Goal: Task Accomplishment & Management: Manage account settings

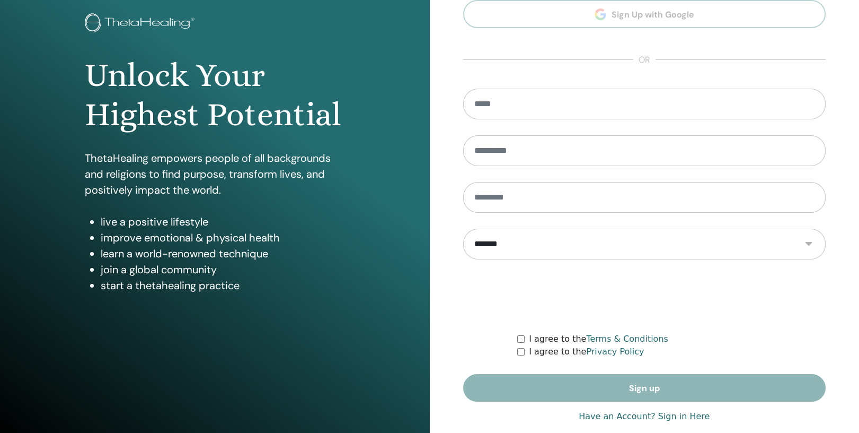
scroll to position [76, 0]
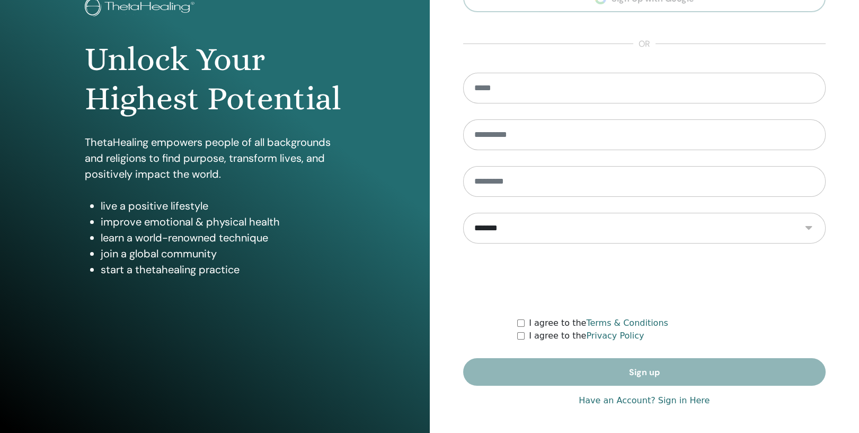
click at [649, 371] on form "**********" at bounding box center [644, 229] width 363 height 313
click at [652, 397] on link "Have an Account? Sign in Here" at bounding box center [644, 400] width 131 height 13
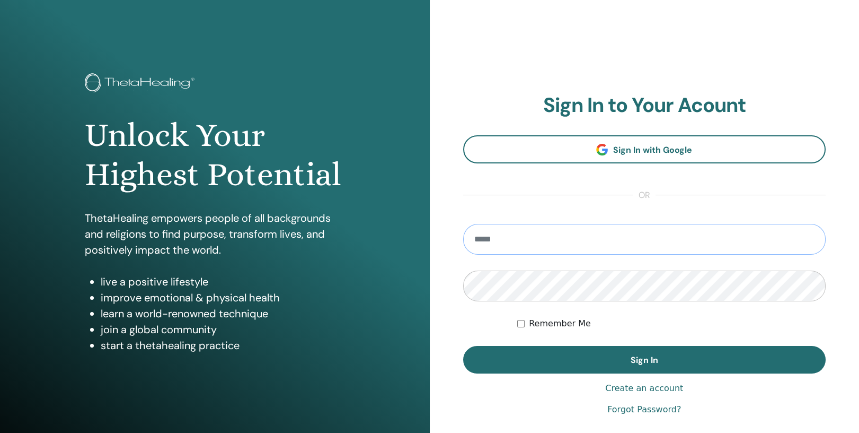
click at [486, 236] on input "email" at bounding box center [644, 239] width 363 height 31
type input "**********"
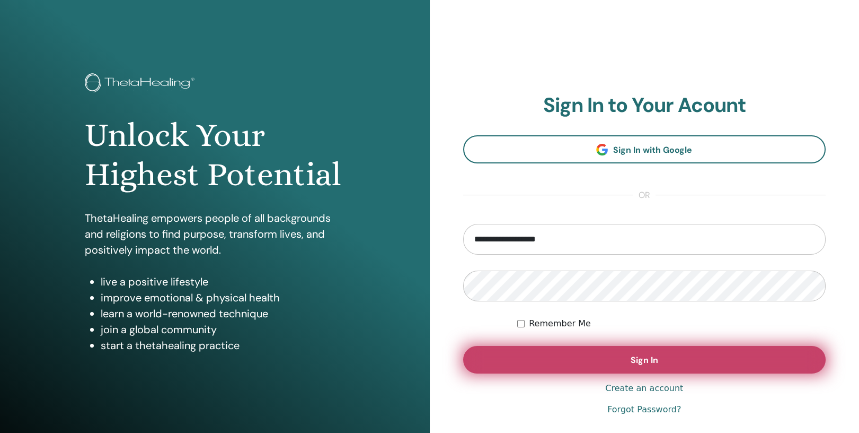
click at [636, 358] on span "Sign In" at bounding box center [645, 359] width 28 height 11
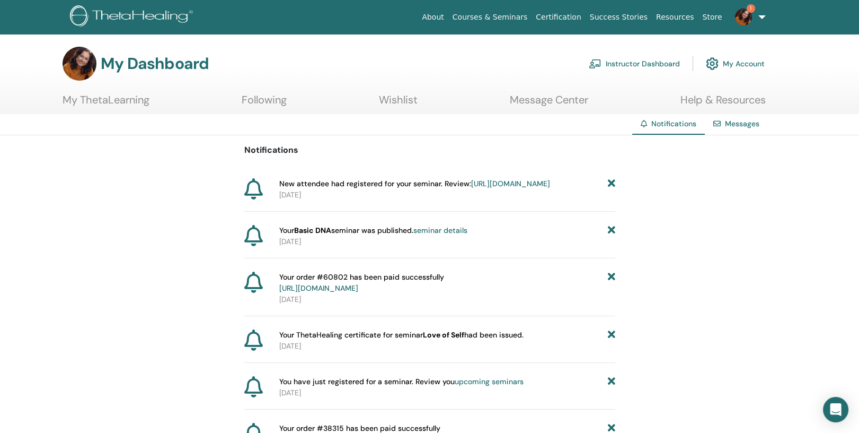
click at [471, 188] on link "https://member.thetahealing.com/instructor/seminar/374492/attendees" at bounding box center [510, 184] width 79 height 10
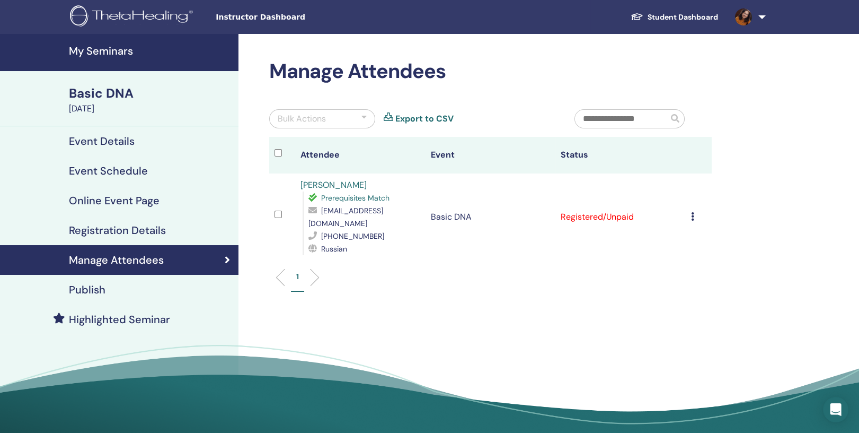
click at [698, 210] on div "Cancel Registration Do not auto-certify Mark as Paid Mark as Unpaid Mark as Abs…" at bounding box center [698, 216] width 15 height 13
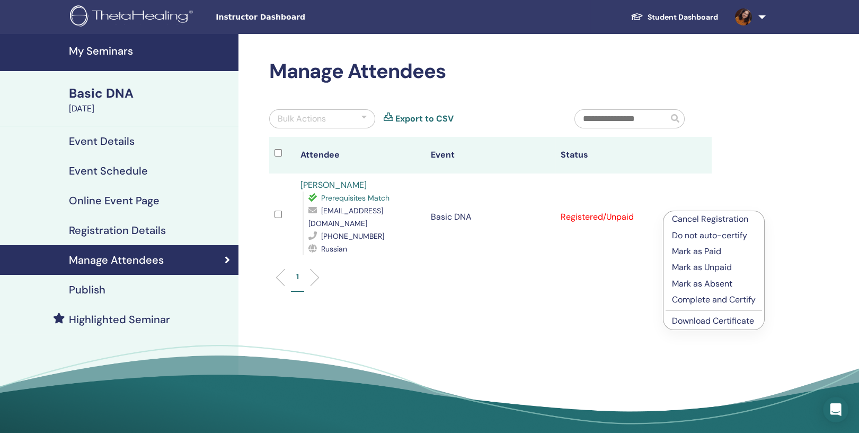
click at [611, 303] on div "Manage Attendees Bulk Actions Export to CSV Attendee Event Status Lena S Prereq…" at bounding box center [525, 242] width 573 height 417
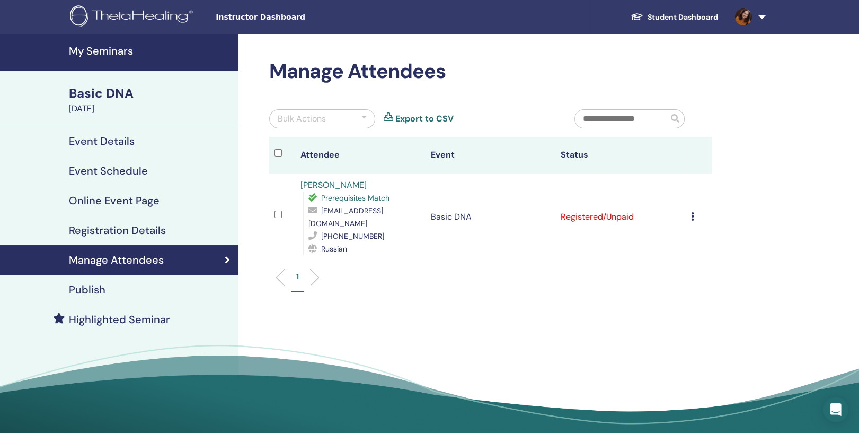
click at [694, 212] on icon at bounding box center [692, 216] width 3 height 8
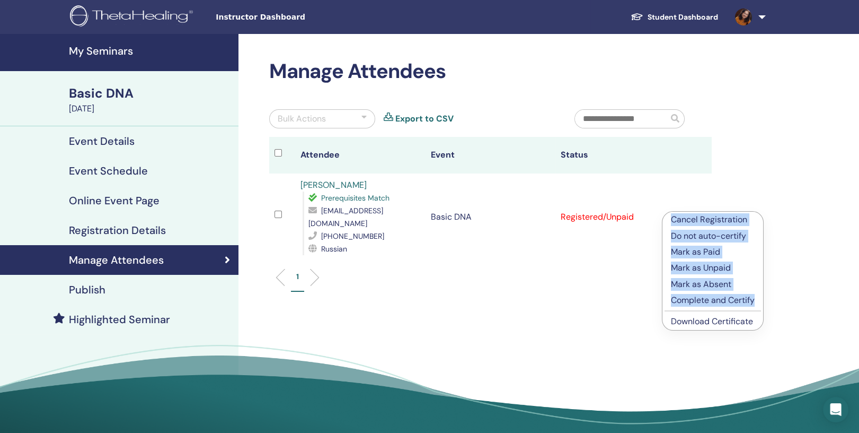
drag, startPoint x: 669, startPoint y: 216, endPoint x: 761, endPoint y: 304, distance: 127.5
click at [761, 304] on ul "Cancel Registration Do not auto-certify Mark as Paid Mark as Unpaid Mark as Abs…" at bounding box center [713, 271] width 101 height 118
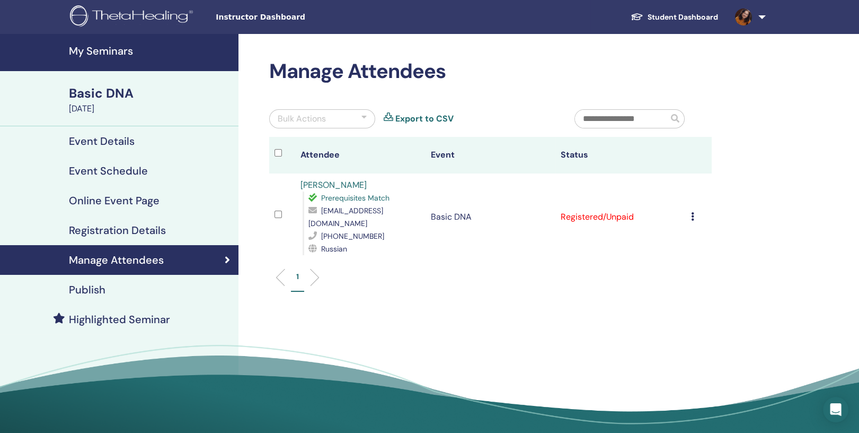
click at [694, 212] on icon at bounding box center [692, 216] width 3 height 8
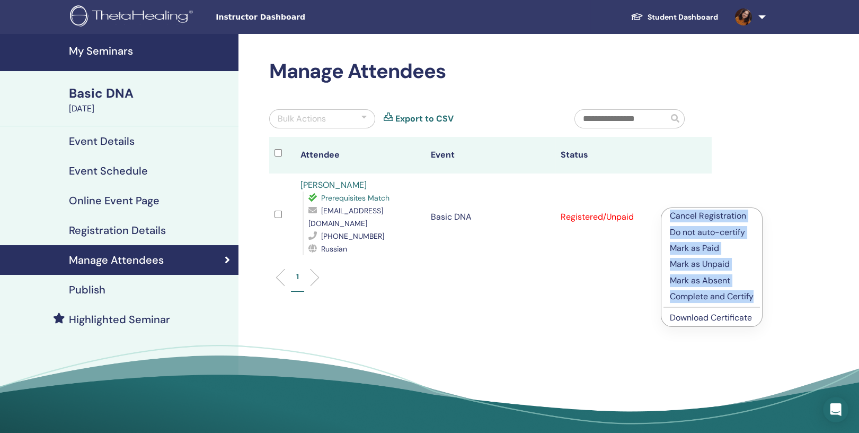
copy ul "Cancel Registration Do not auto-certify Mark as Paid Mark as Unpaid Mark as Abs…"
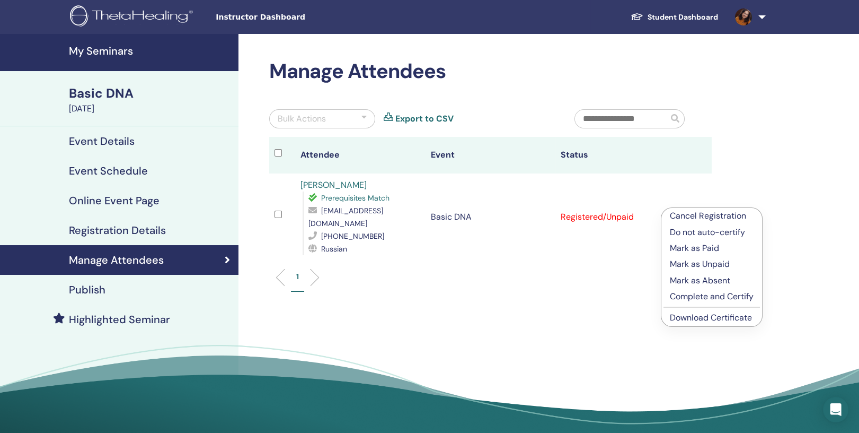
click at [430, 16] on div "Student Dashboard ZN Zanneta Ntoukmasova My ThetaLearning My ThetaHealers My Se…" at bounding box center [588, 17] width 427 height 34
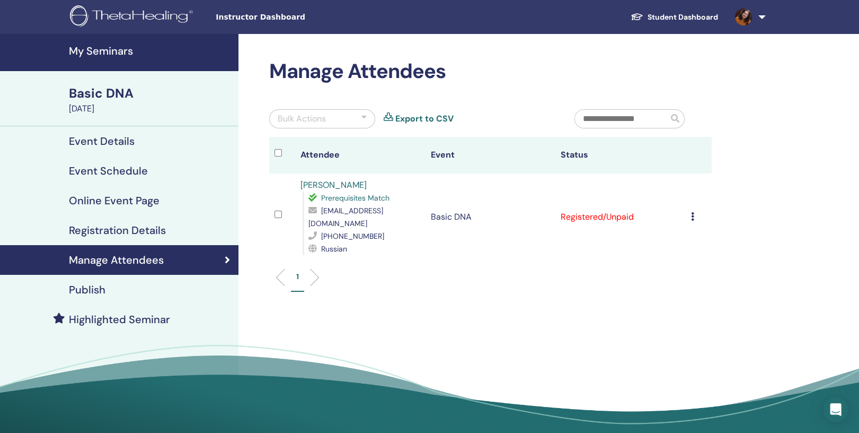
click at [694, 210] on td "Cancel Registration Do not auto-certify Mark as Paid Mark as Unpaid Mark as Abs…" at bounding box center [699, 216] width 26 height 87
click at [694, 212] on icon at bounding box center [692, 216] width 3 height 8
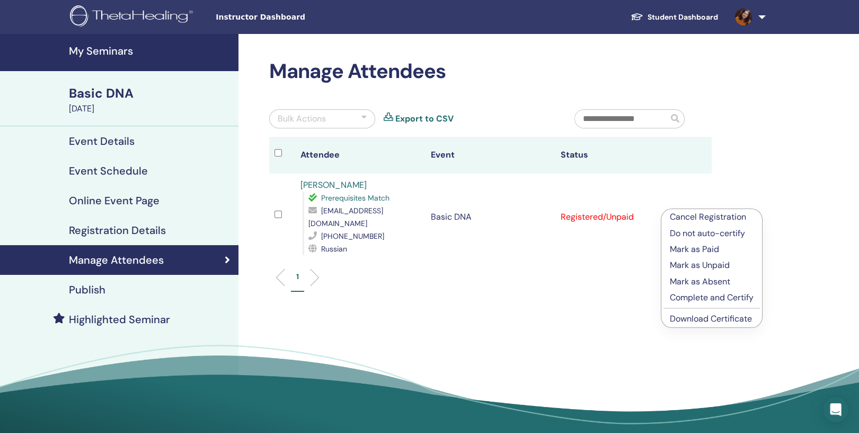
click at [681, 233] on p "Do not auto-certify" at bounding box center [712, 233] width 84 height 13
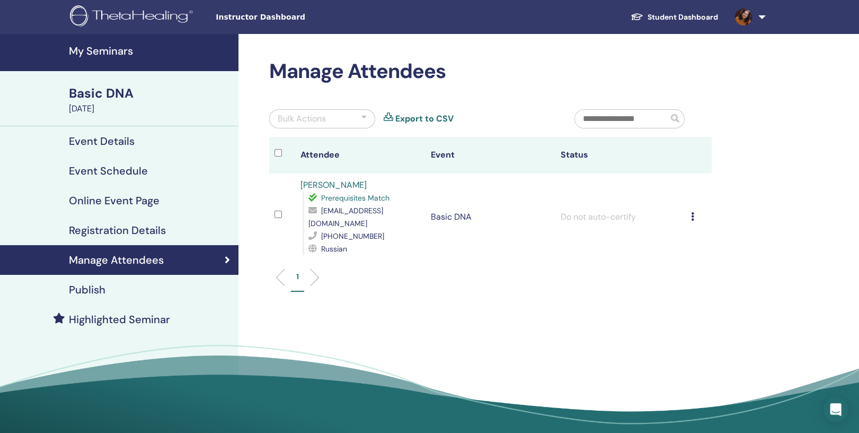
click at [694, 212] on icon at bounding box center [692, 216] width 3 height 8
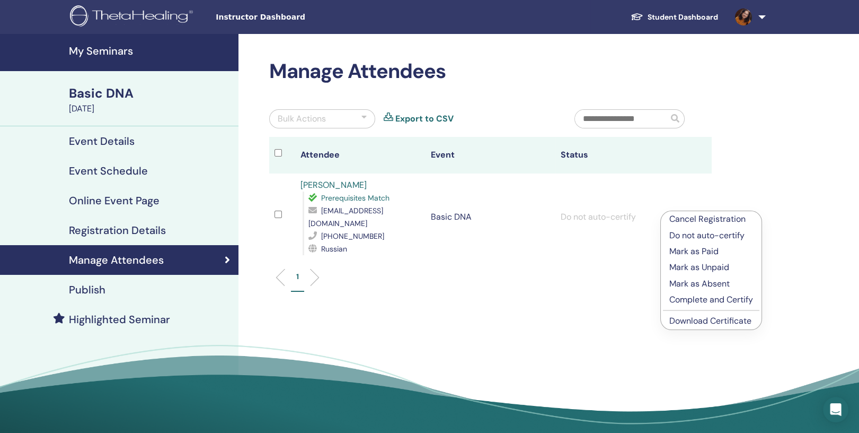
click at [323, 183] on link "[PERSON_NAME]" at bounding box center [334, 184] width 66 height 11
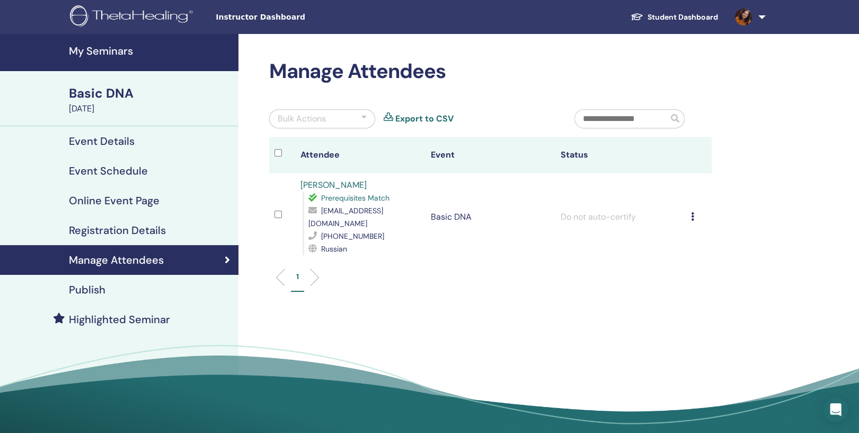
click at [694, 212] on icon at bounding box center [692, 216] width 3 height 8
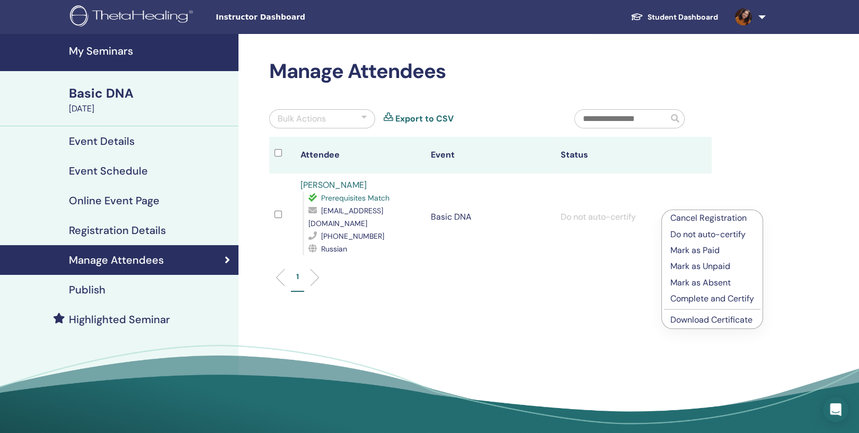
click at [684, 234] on p "Do not auto-certify" at bounding box center [713, 234] width 84 height 13
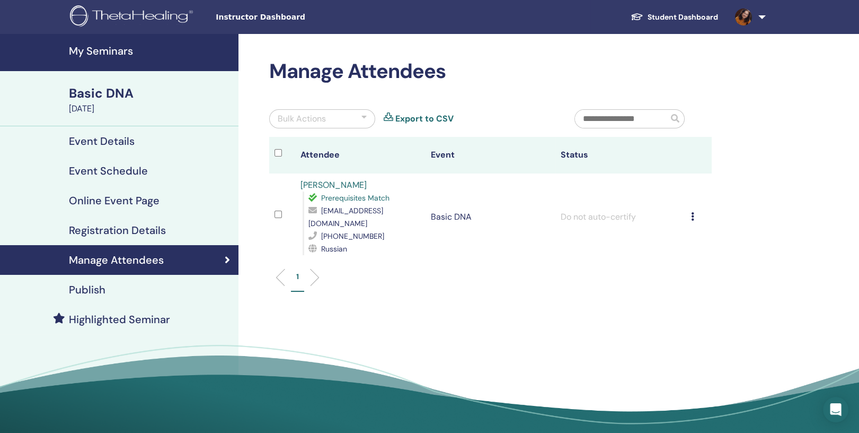
click at [694, 212] on icon at bounding box center [692, 216] width 3 height 8
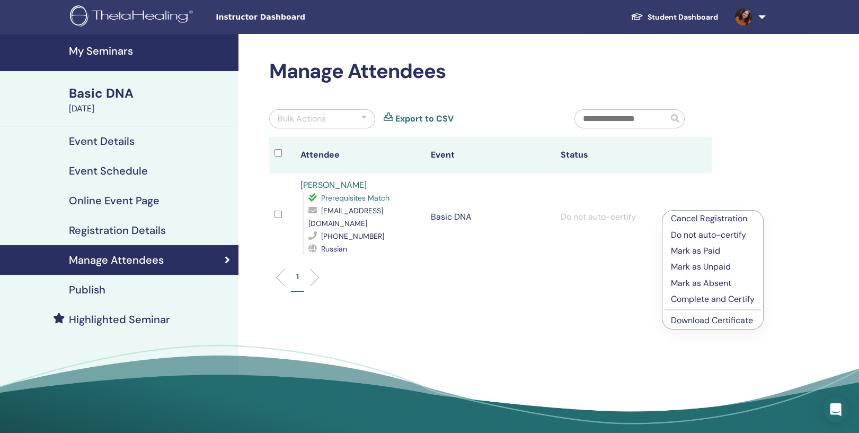
click at [365, 116] on div at bounding box center [364, 118] width 5 height 13
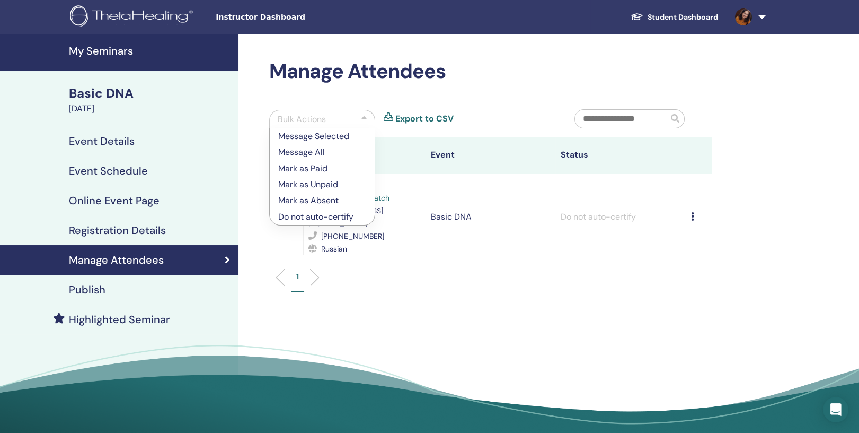
drag, startPoint x: 654, startPoint y: 118, endPoint x: 605, endPoint y: 120, distance: 49.3
click at [608, 120] on input "text" at bounding box center [621, 119] width 93 height 18
drag, startPoint x: 583, startPoint y: 117, endPoint x: 595, endPoint y: 116, distance: 12.7
click at [597, 116] on input "text" at bounding box center [621, 119] width 93 height 18
drag, startPoint x: 583, startPoint y: 117, endPoint x: 664, endPoint y: 117, distance: 80.6
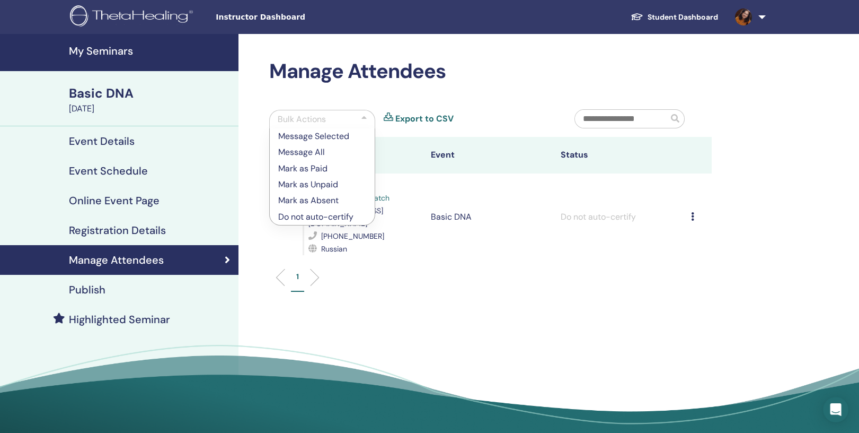
click at [664, 117] on input "text" at bounding box center [621, 119] width 93 height 18
click at [400, 95] on div "Manage Attendees Bulk Actions Message Selected Message All Mark as Paid Mark as…" at bounding box center [490, 180] width 455 height 243
click at [439, 119] on link "Export to CSV" at bounding box center [424, 118] width 58 height 13
drag, startPoint x: 274, startPoint y: 181, endPoint x: 294, endPoint y: 183, distance: 20.8
click at [294, 183] on li "Mark as Unpaid" at bounding box center [322, 185] width 105 height 16
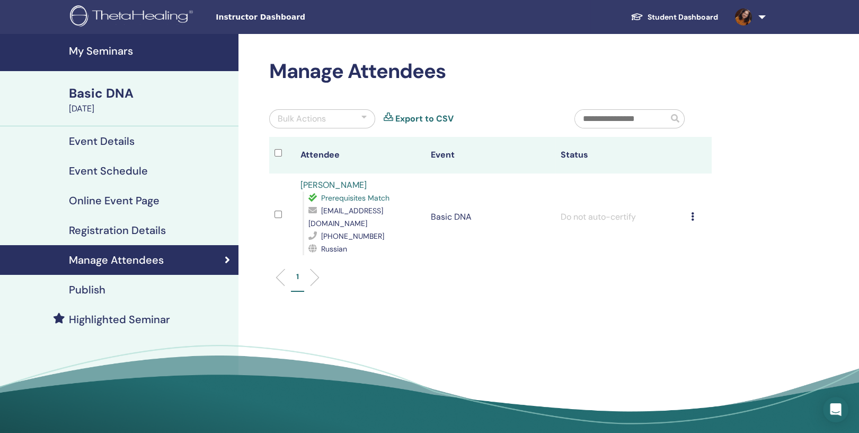
click at [363, 118] on div at bounding box center [364, 118] width 5 height 13
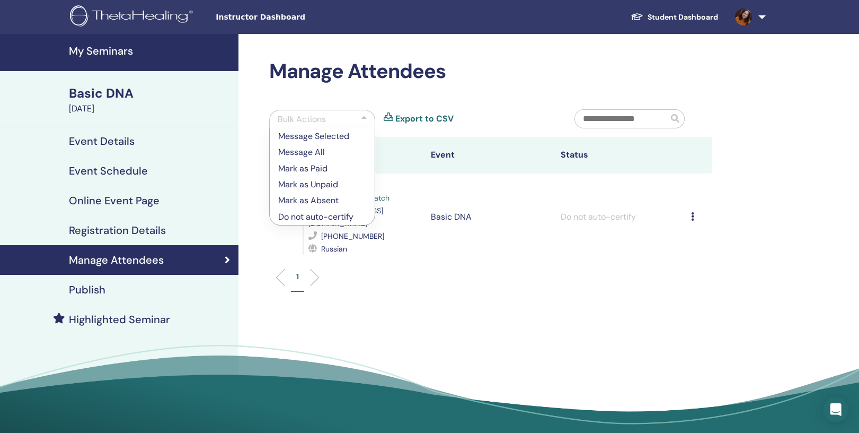
click at [731, 187] on div "Manage Attendees Bulk Actions Message Selected Message All Mark as Paid Mark as…" at bounding box center [525, 242] width 573 height 417
click at [365, 117] on div at bounding box center [364, 119] width 5 height 13
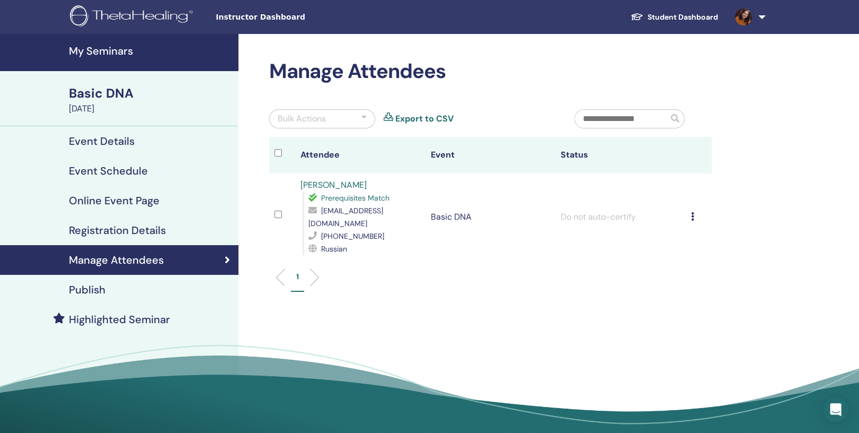
click at [694, 209] on td "Cancel Registration Do not auto-certify Mark as Paid Mark as Unpaid Mark as Abs…" at bounding box center [699, 216] width 26 height 87
click at [694, 214] on icon at bounding box center [692, 216] width 3 height 8
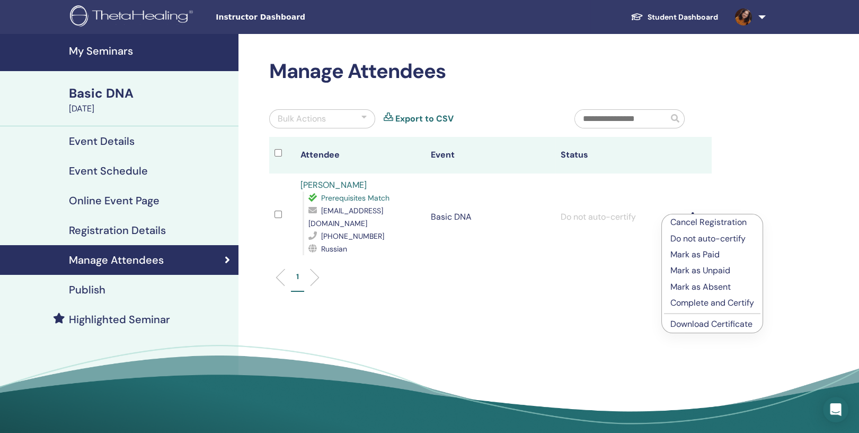
click at [694, 214] on icon at bounding box center [692, 216] width 3 height 8
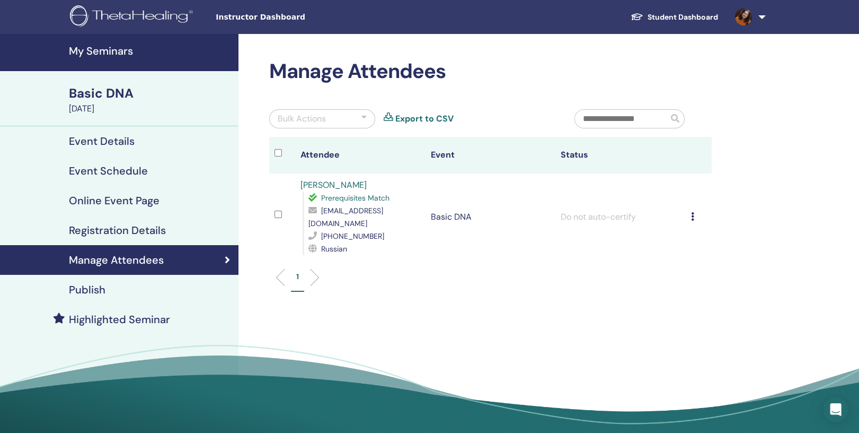
click at [694, 214] on icon at bounding box center [692, 216] width 3 height 8
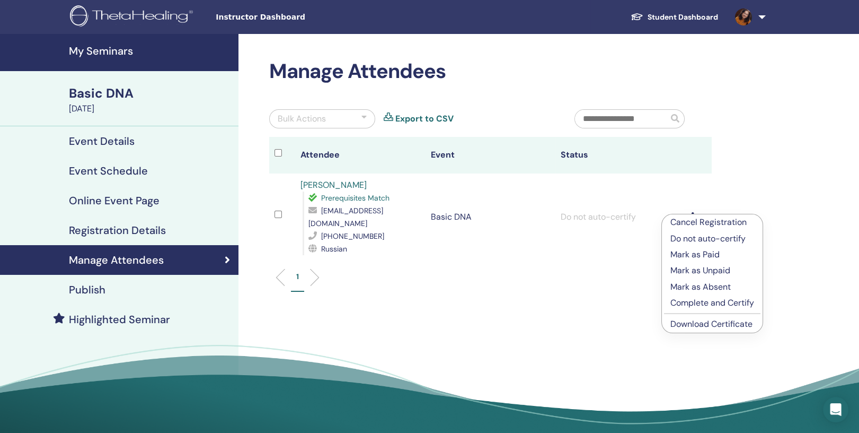
click at [708, 255] on p "Mark as Paid" at bounding box center [713, 254] width 84 height 13
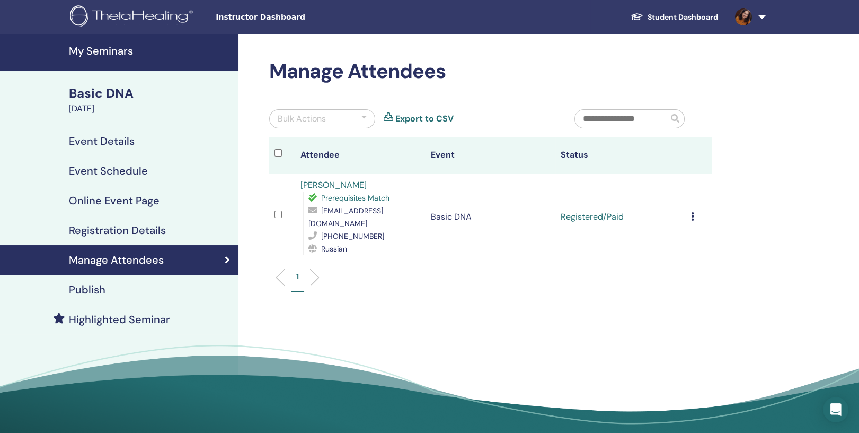
click at [694, 212] on icon at bounding box center [692, 216] width 3 height 8
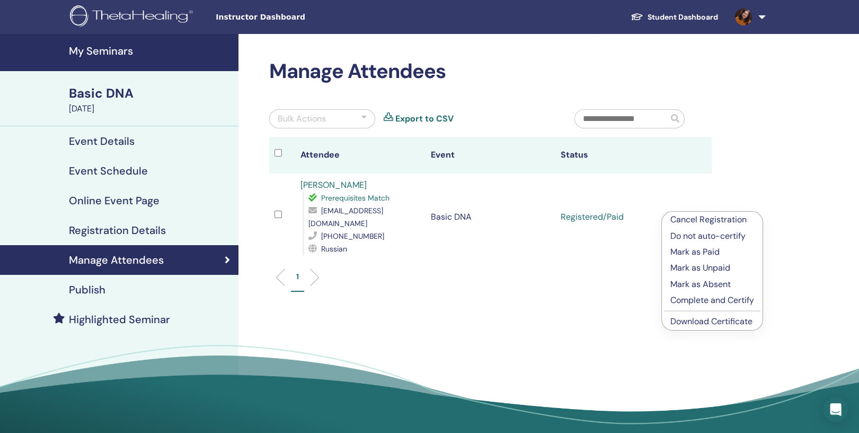
click at [610, 271] on ul "1" at bounding box center [490, 281] width 425 height 21
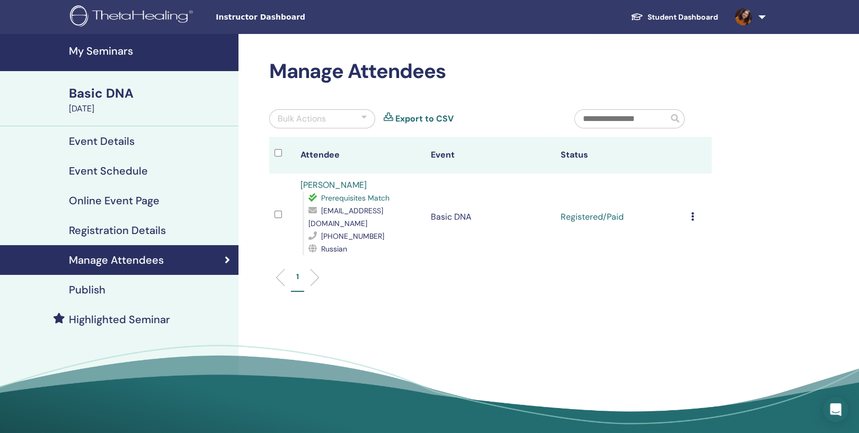
click at [762, 17] on link at bounding box center [748, 17] width 43 height 34
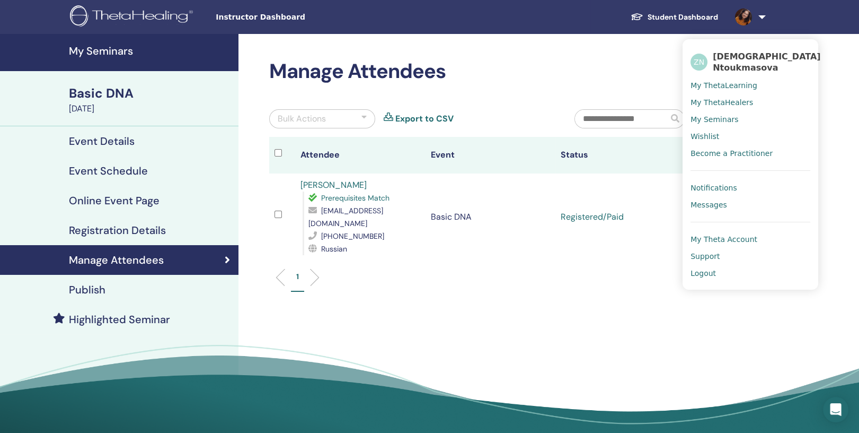
click at [703, 275] on span "Logout" at bounding box center [703, 273] width 25 height 10
